Goal: Transaction & Acquisition: Purchase product/service

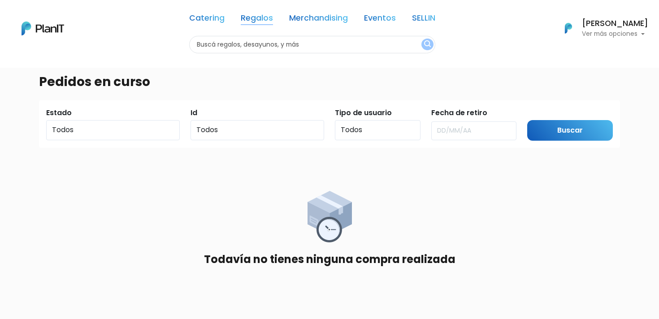
click at [260, 17] on link "Regalos" at bounding box center [257, 19] width 32 height 11
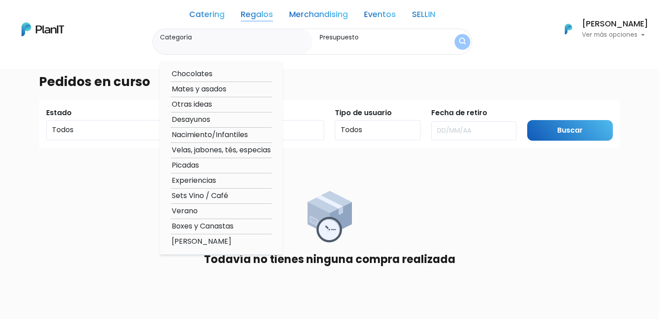
click at [209, 150] on option "Velas, jabones, tés, especias" at bounding box center [221, 150] width 101 height 11
type input "Velas, jabones, tés, especias"
type input "$0 - $1000"
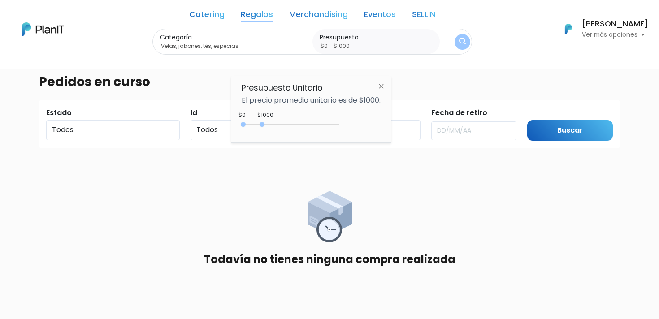
click at [462, 40] on img "submit" at bounding box center [462, 42] width 7 height 9
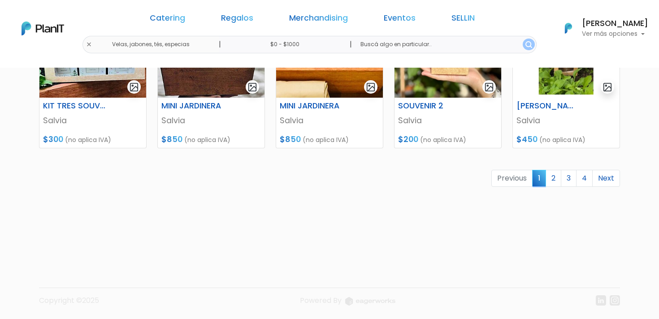
scroll to position [466, 0]
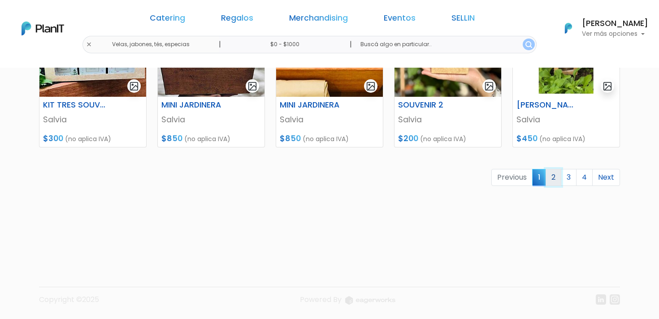
click at [554, 181] on link "2" at bounding box center [554, 177] width 16 height 17
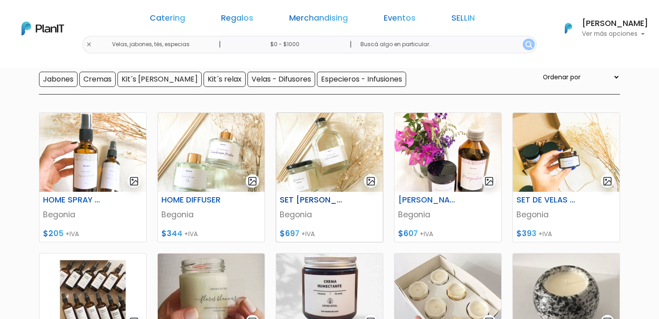
scroll to position [90, 0]
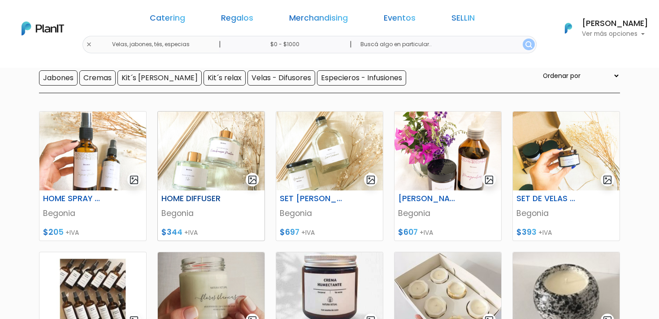
click at [197, 199] on h6 "HOME DIFFUSER" at bounding box center [193, 198] width 74 height 9
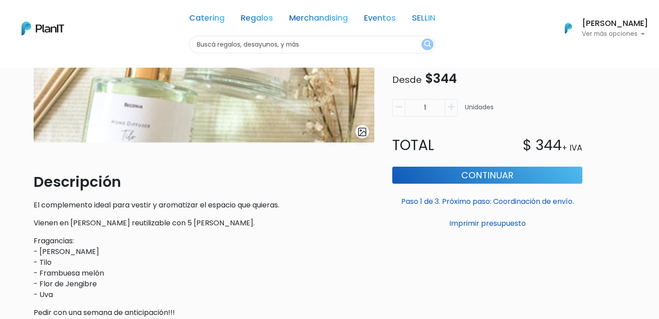
scroll to position [241, 0]
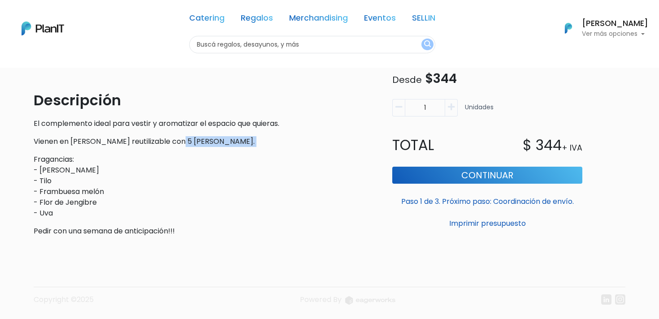
drag, startPoint x: 47, startPoint y: 147, endPoint x: 168, endPoint y: 142, distance: 121.2
click at [168, 142] on div "Descripción El complemento ideal para vestir y aromatizar el espacio que quiera…" at bounding box center [204, 163] width 341 height 147
click at [141, 142] on p "Vienen en botella de vidrio reutilizable con 5 varillas de ratán." at bounding box center [204, 141] width 341 height 11
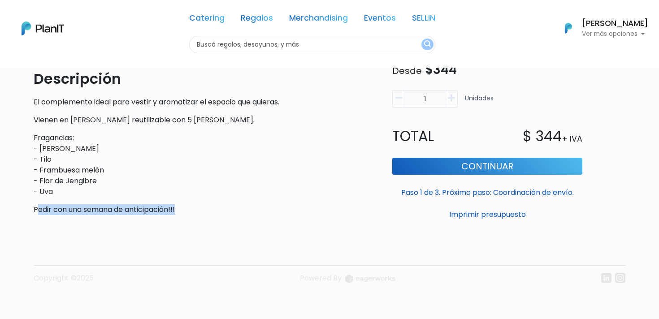
drag, startPoint x: 38, startPoint y: 210, endPoint x: 215, endPoint y: 210, distance: 177.6
click at [215, 210] on p "Pedir con una semana de anticipación!!!" at bounding box center [204, 210] width 341 height 11
click at [273, 212] on p "Pedir con una semana de anticipación!!!" at bounding box center [204, 210] width 341 height 11
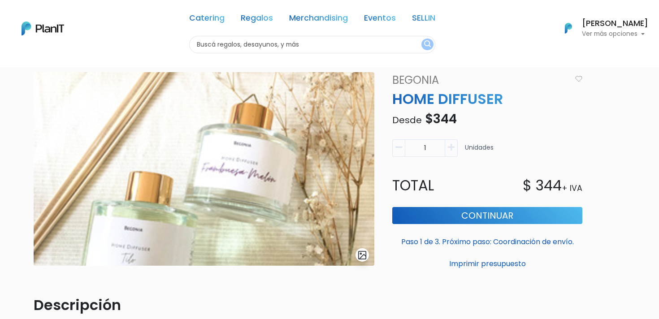
scroll to position [38, 0]
